Goal: Check status: Check status

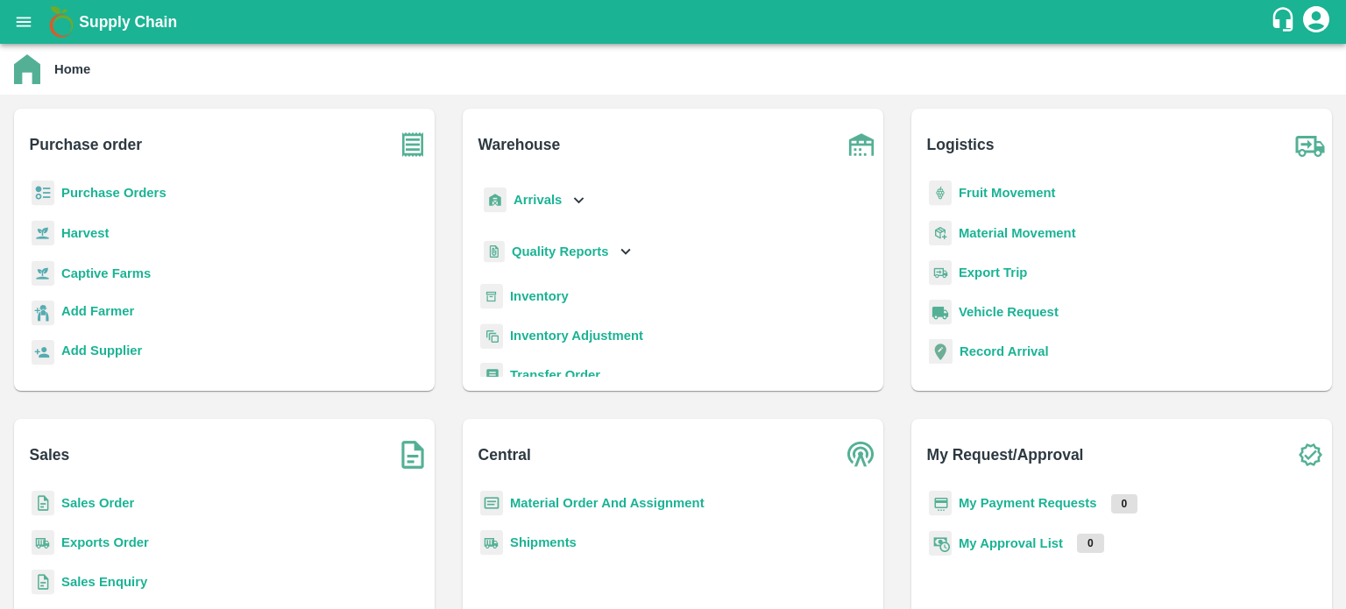
click at [75, 532] on div "Exports Order" at bounding box center [224, 549] width 393 height 39
click at [74, 507] on b "Sales Order" at bounding box center [97, 503] width 73 height 14
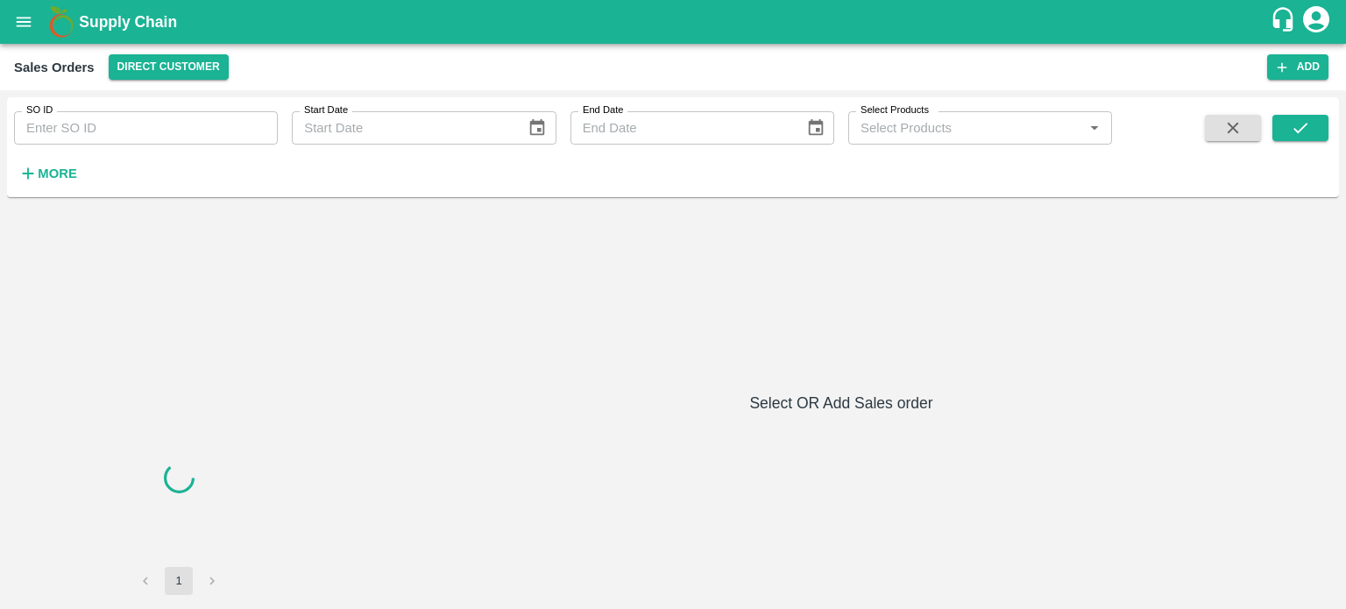
click at [151, 136] on input "SO ID" at bounding box center [146, 127] width 264 height 33
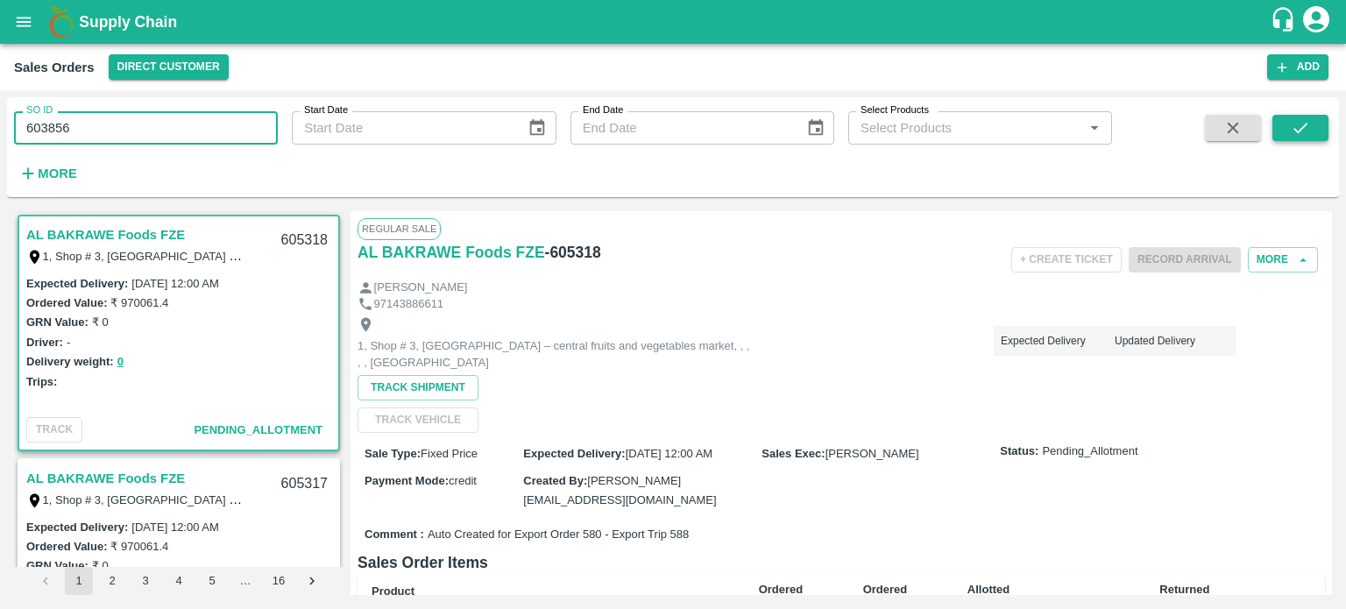
type input "603856"
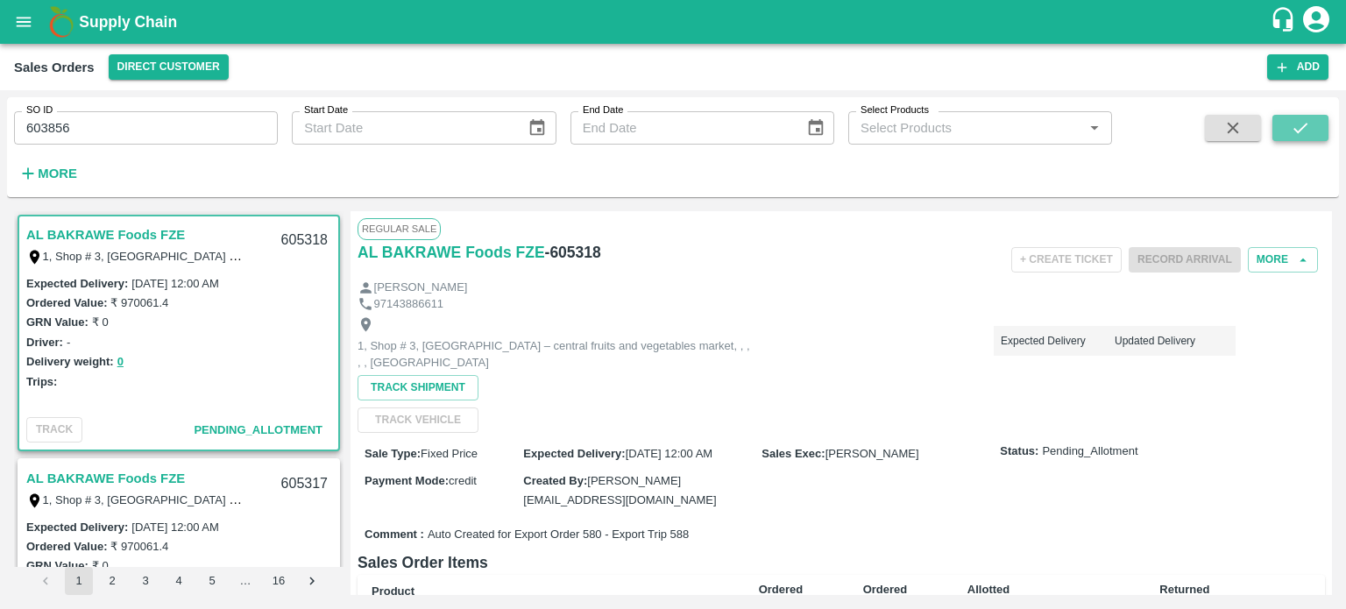
click at [1301, 134] on icon "submit" at bounding box center [1300, 127] width 19 height 19
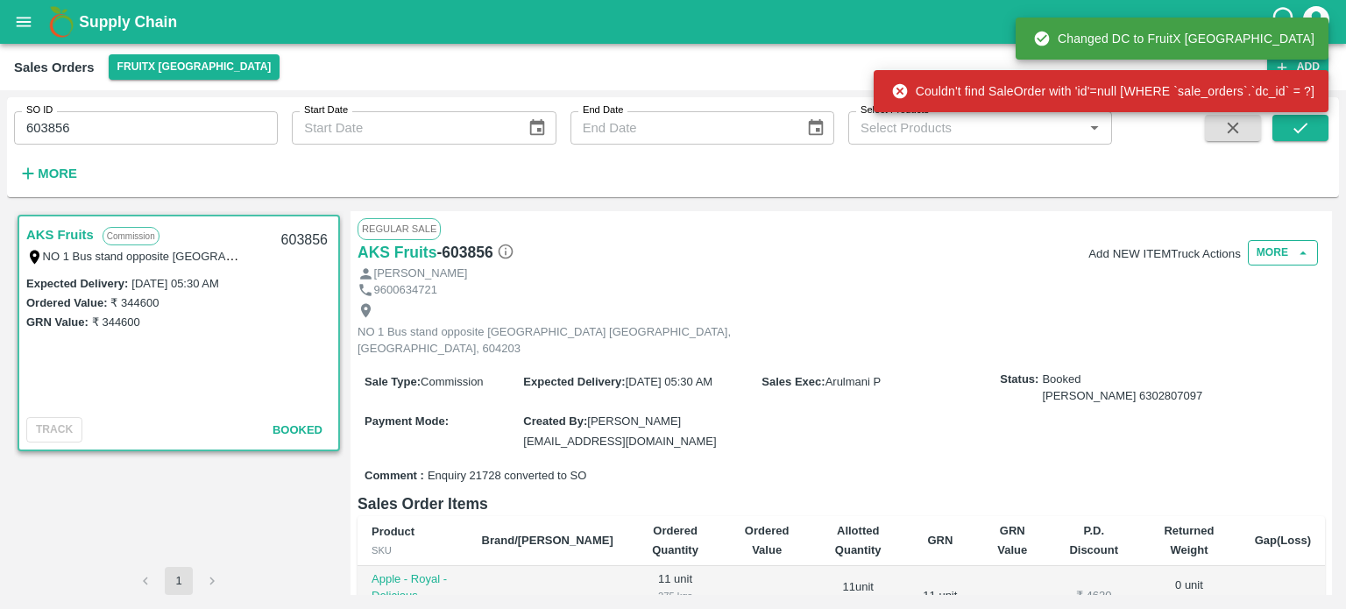
click at [1272, 259] on button "More" at bounding box center [1283, 252] width 70 height 25
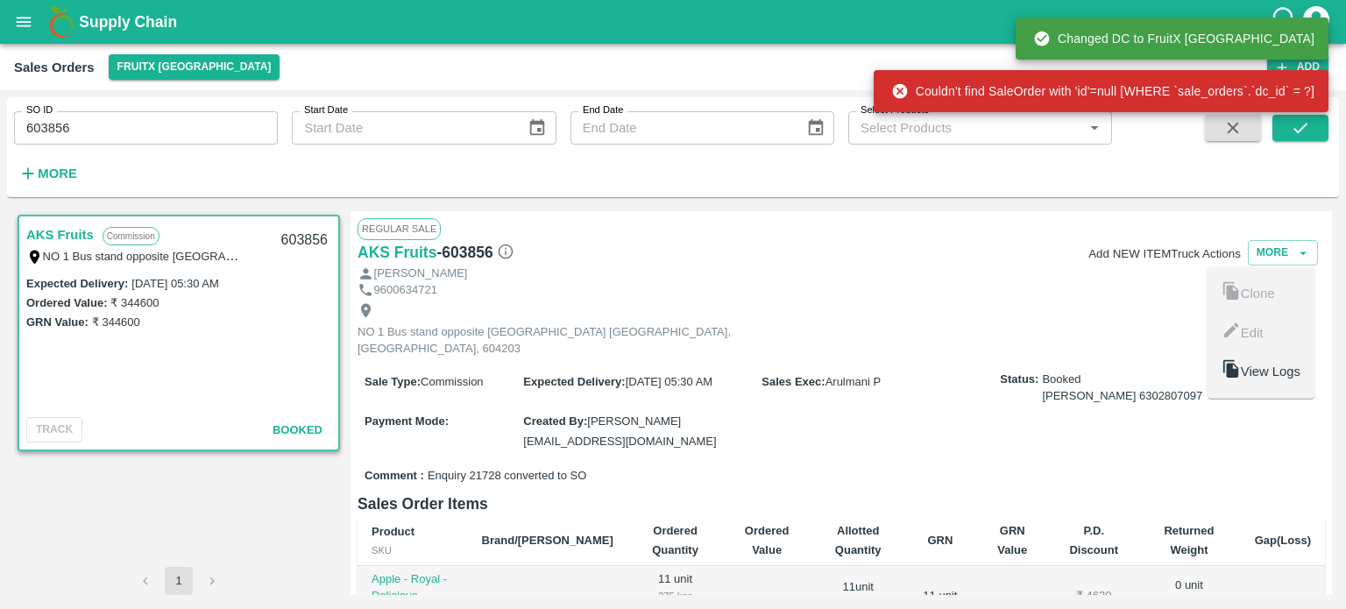
click at [1234, 372] on div at bounding box center [1231, 371] width 19 height 25
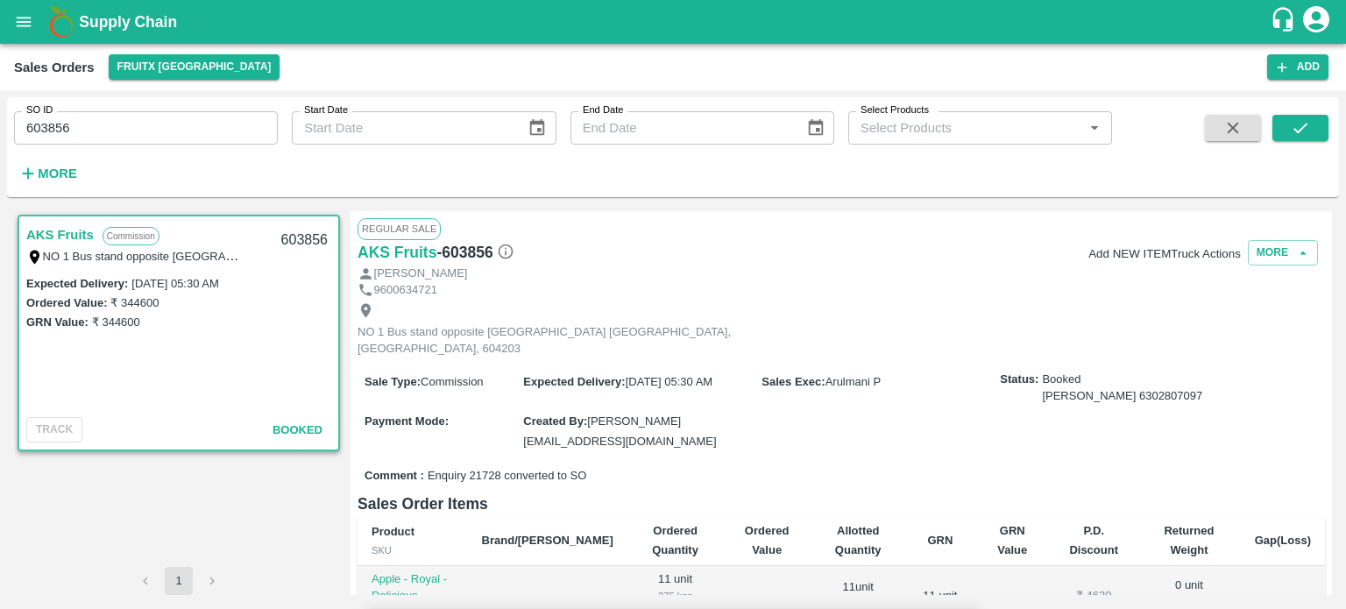
scroll to position [2601, 0]
